Goal: Understand process/instructions: Learn about a topic

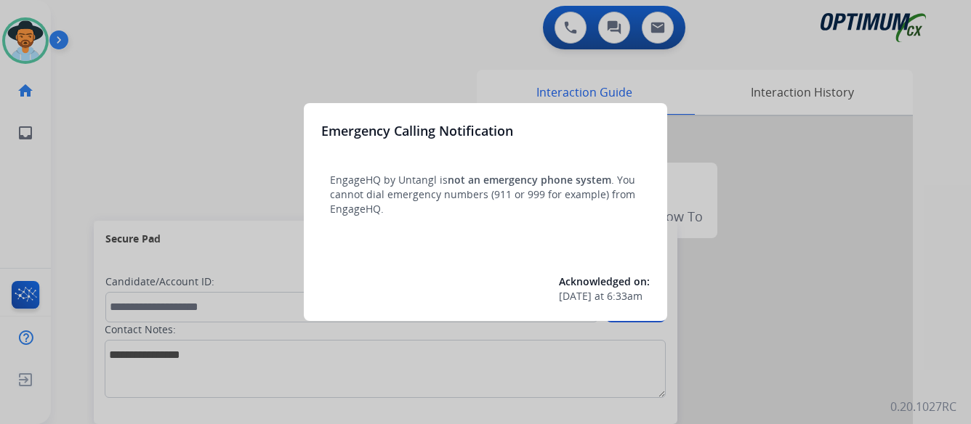
click at [838, 277] on div at bounding box center [485, 212] width 971 height 424
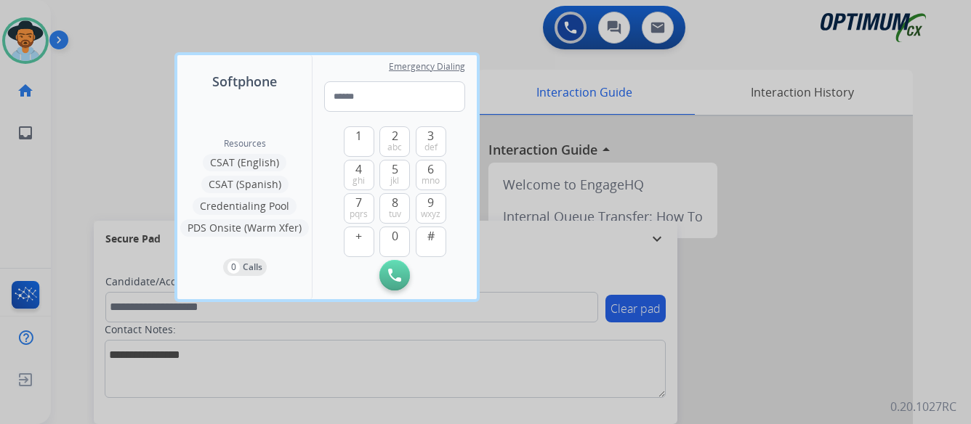
click at [838, 277] on div at bounding box center [485, 212] width 971 height 424
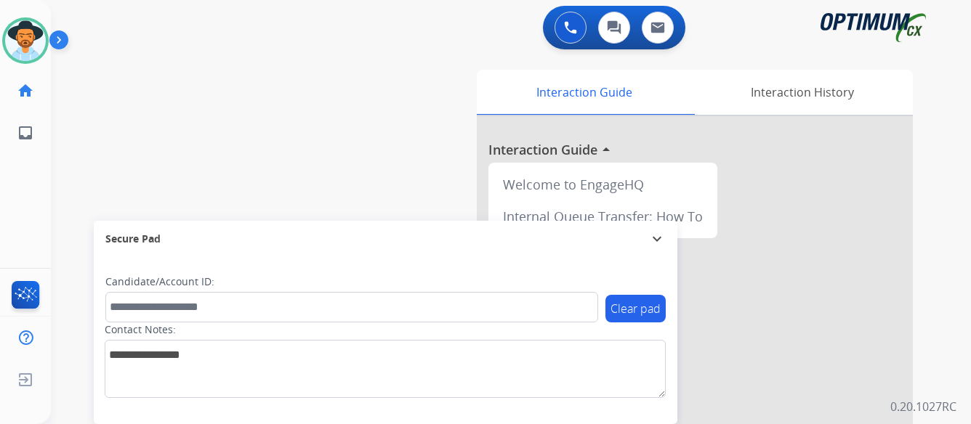
click at [60, 36] on img at bounding box center [61, 43] width 25 height 28
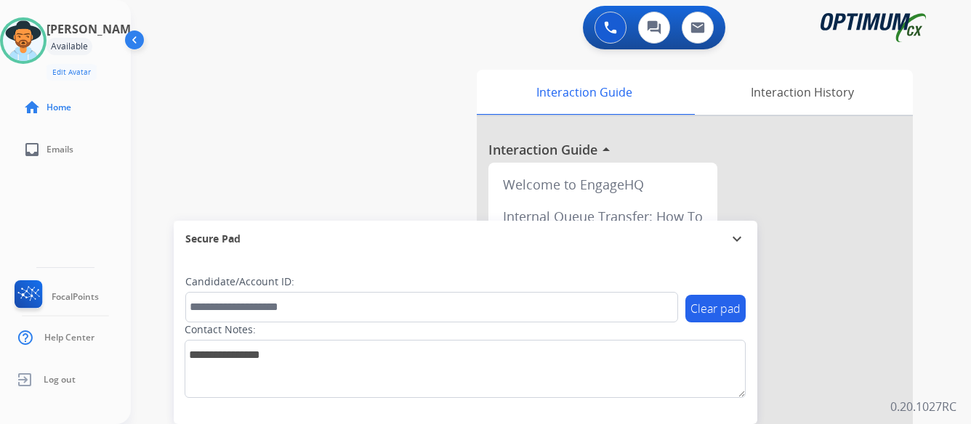
click at [851, 218] on div at bounding box center [695, 387] width 436 height 542
